Goal: Information Seeking & Learning: Learn about a topic

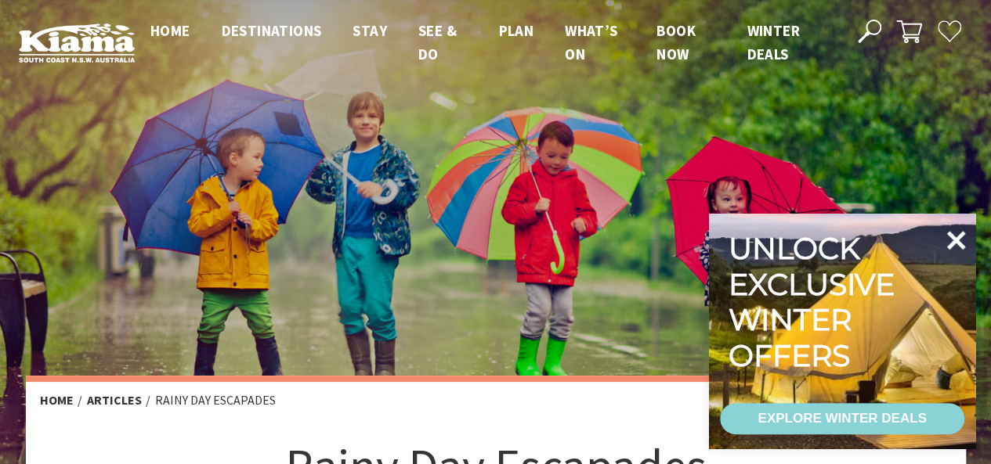
click at [959, 237] on icon at bounding box center [956, 240] width 19 height 19
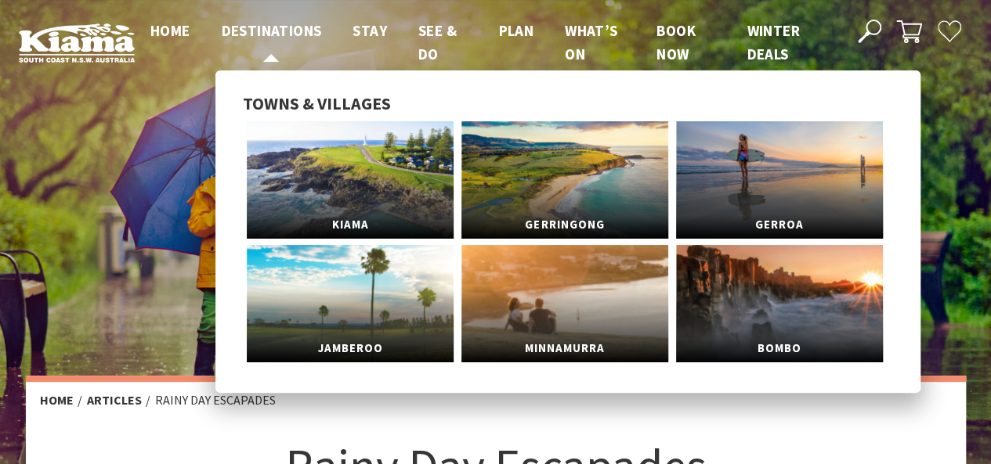
click at [252, 31] on span "Destinations" at bounding box center [272, 30] width 100 height 19
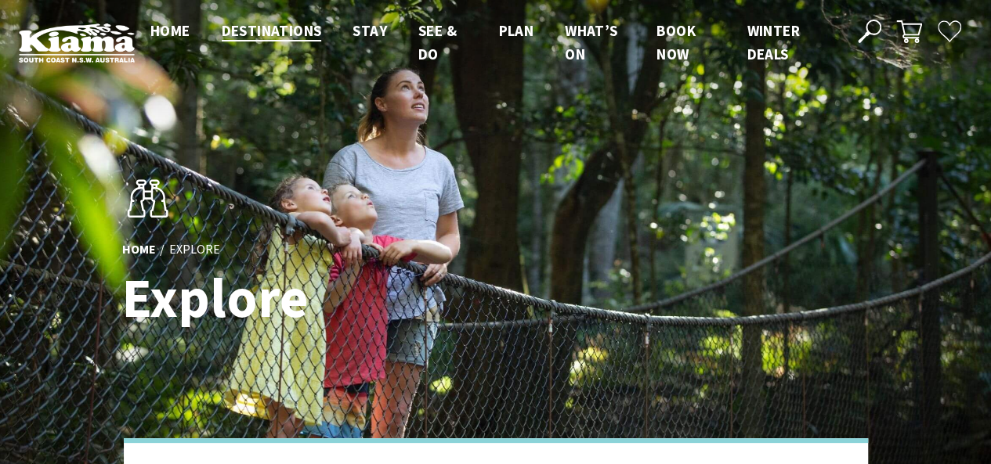
click at [410, 34] on ul "Home Destinations Towns & Villages Kiama Gerringong Gerroa Jamberoo Minnamurra …" at bounding box center [487, 43] width 705 height 48
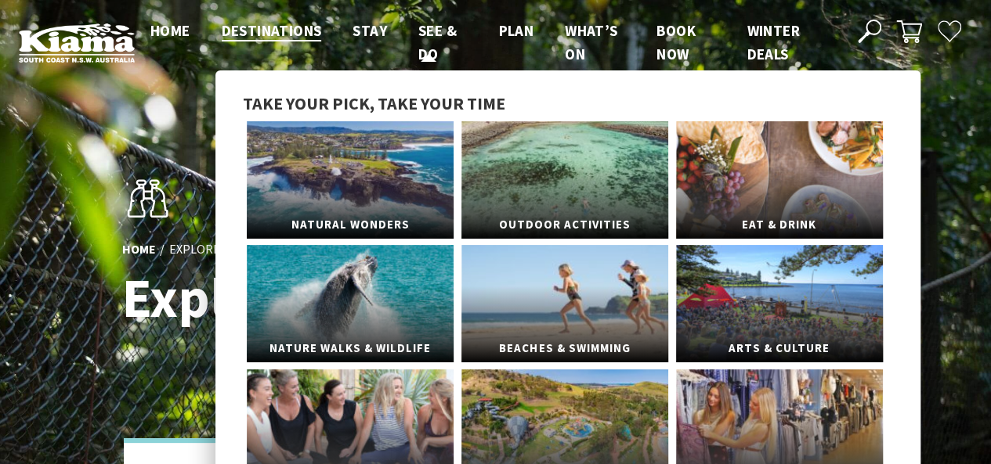
click at [421, 34] on span "See & Do" at bounding box center [437, 42] width 38 height 42
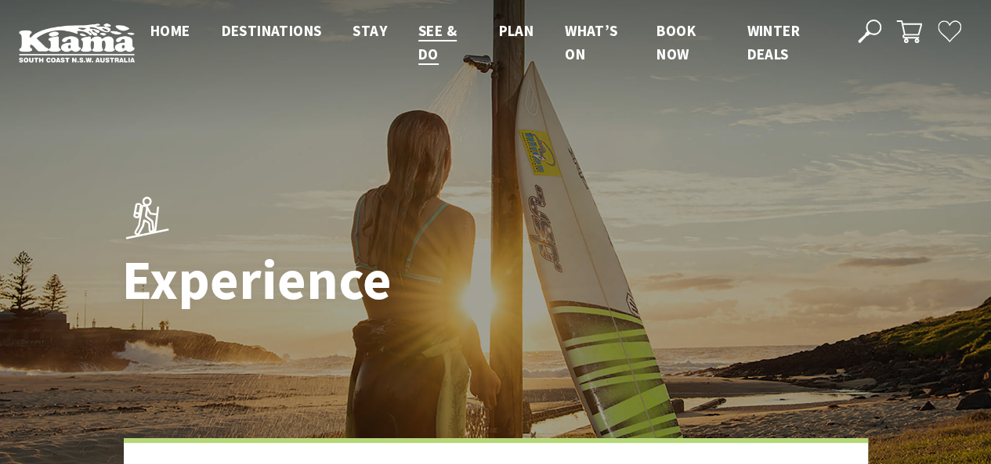
click at [45, 177] on div at bounding box center [495, 254] width 991 height 509
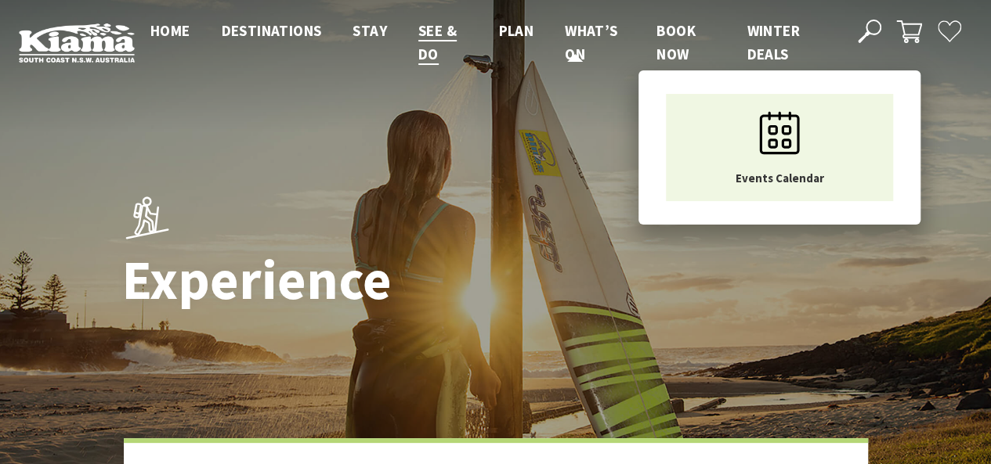
click at [590, 39] on span "What’s On" at bounding box center [591, 42] width 52 height 42
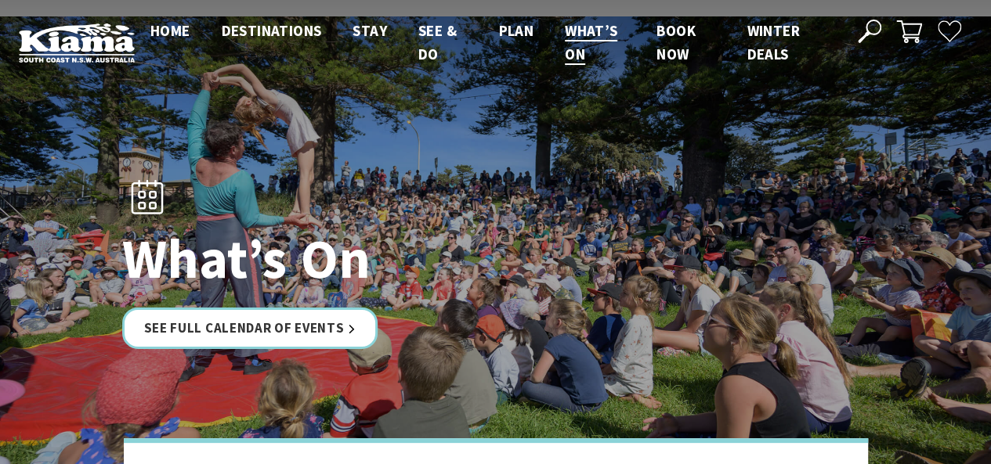
scroll to position [78, 0]
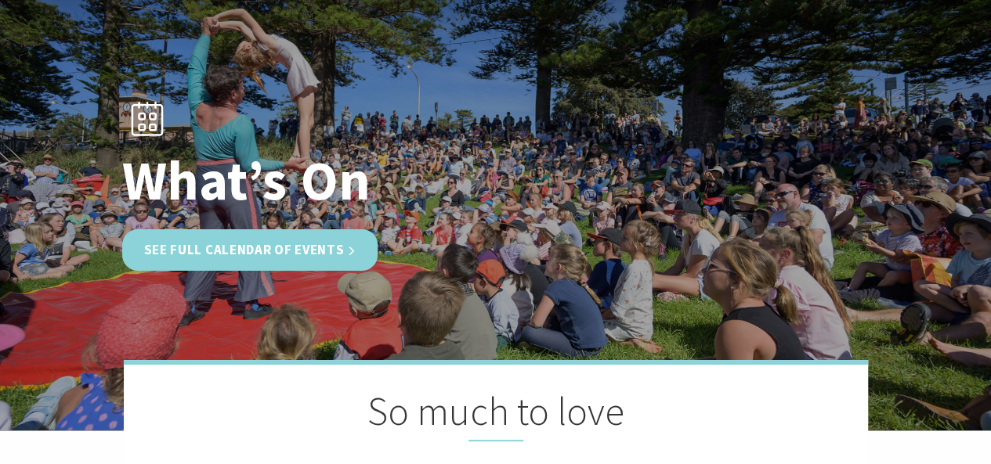
click at [268, 253] on link "See Full Calendar of Events" at bounding box center [250, 250] width 256 height 42
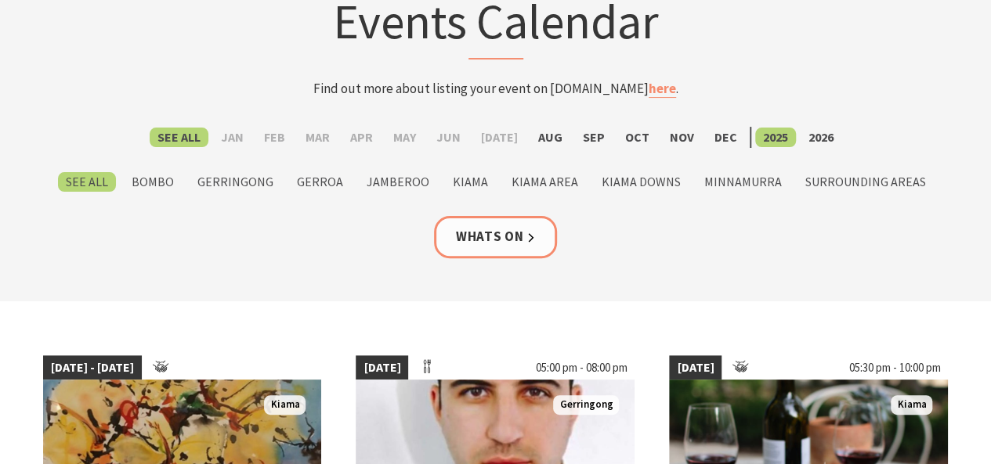
scroll to position [156, 0]
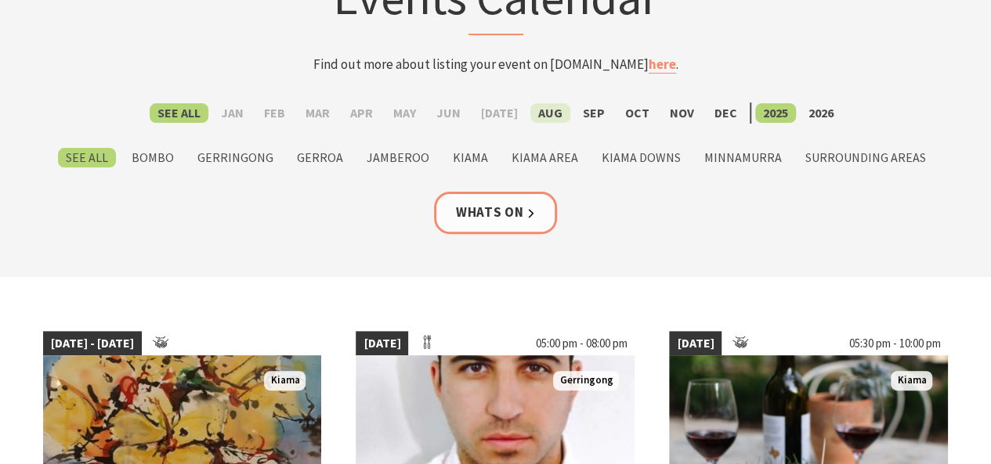
click at [531, 114] on label "Aug" at bounding box center [550, 113] width 40 height 20
click at [0, 0] on input "Aug" at bounding box center [0, 0] width 0 height 0
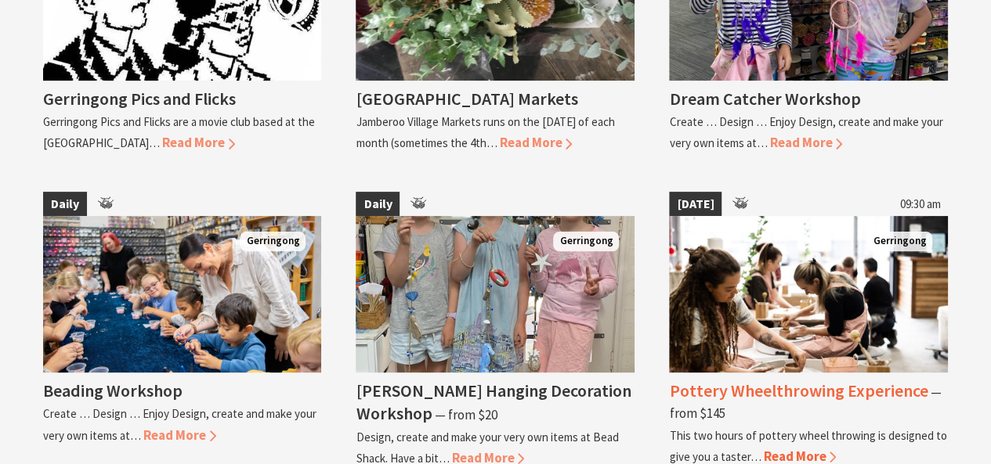
scroll to position [3133, 0]
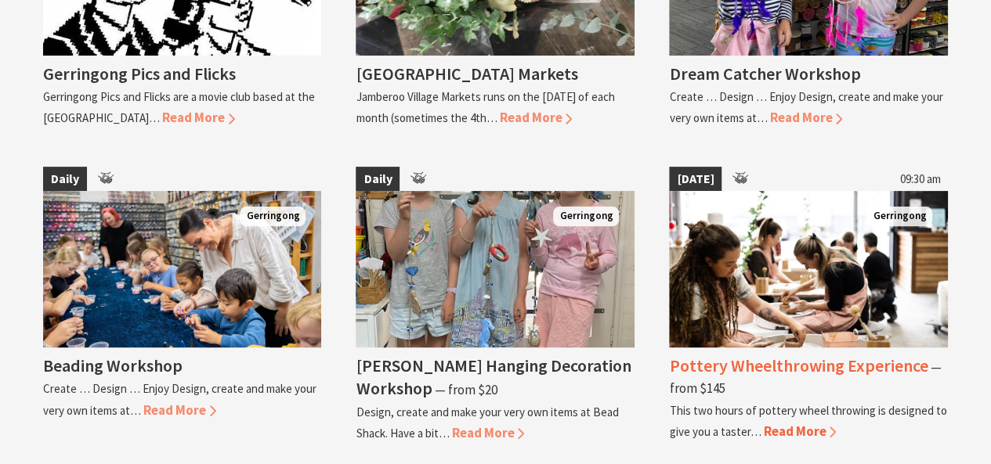
click at [808, 423] on span "Read More" at bounding box center [799, 431] width 73 height 17
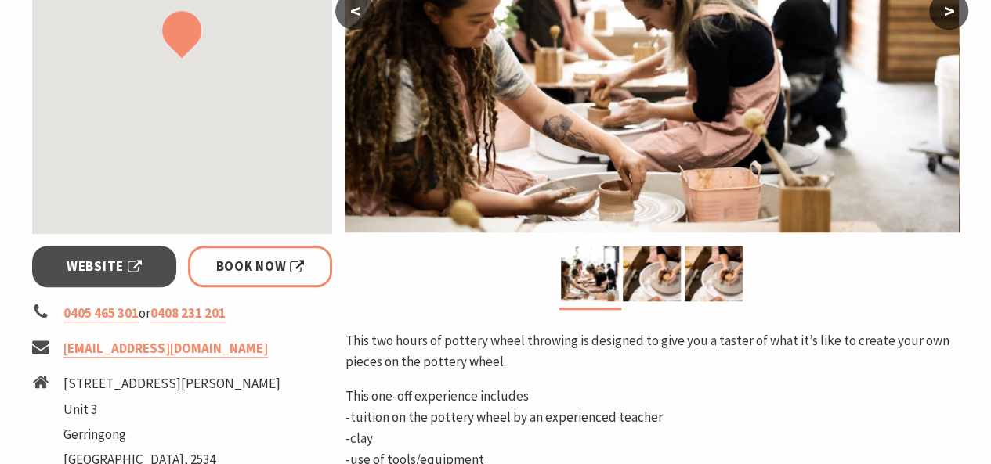
scroll to position [470, 0]
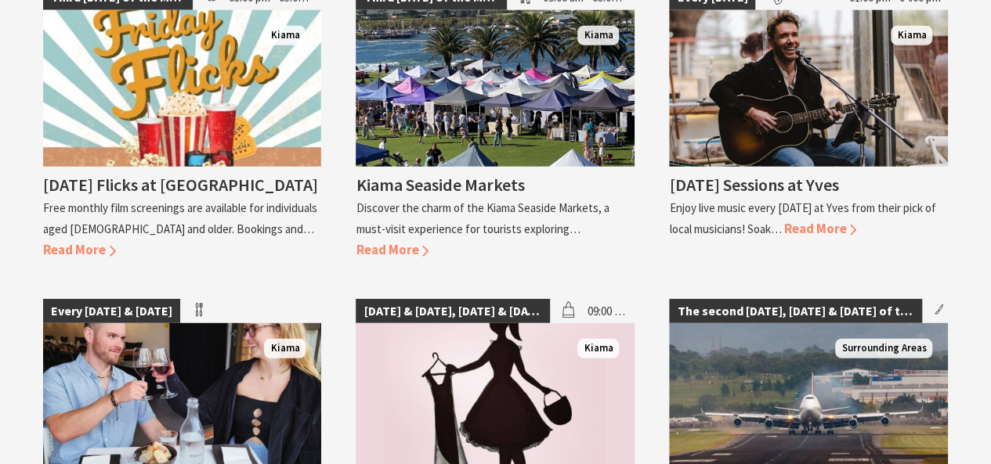
scroll to position [1723, 0]
